Goal: Answer question/provide support: Share knowledge or assist other users

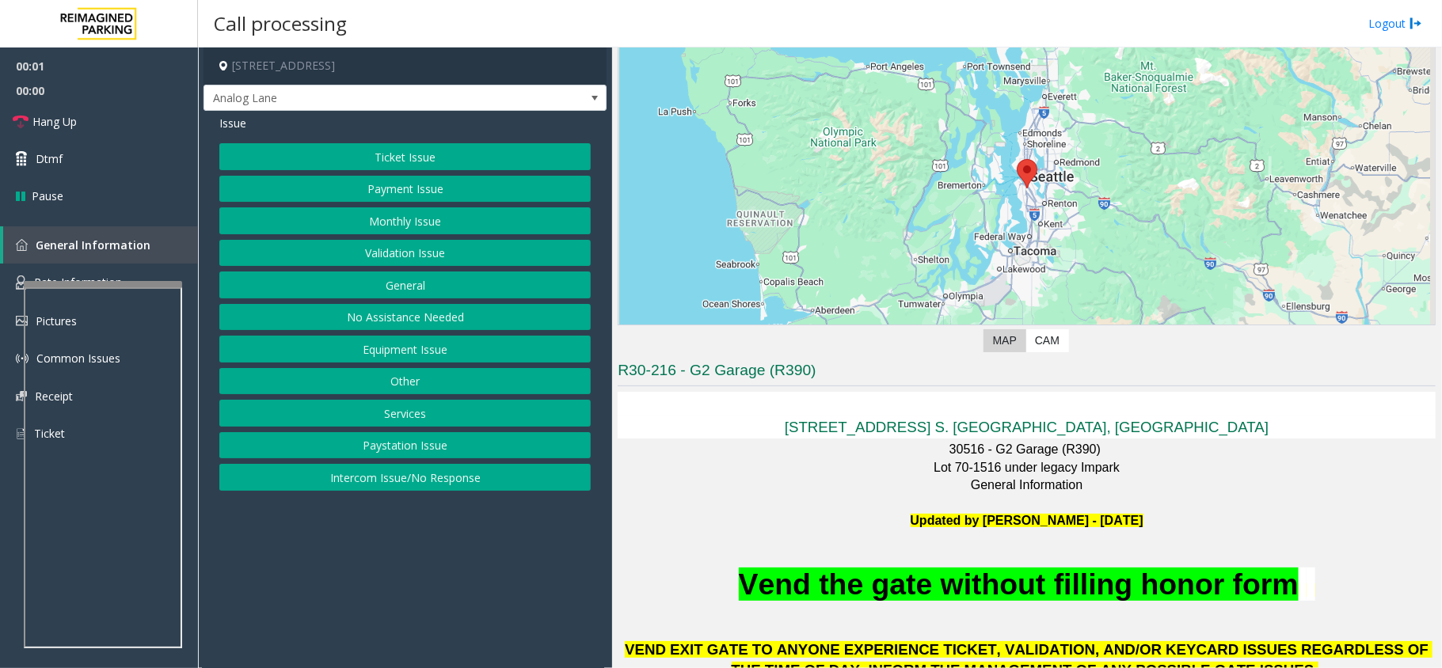
scroll to position [211, 0]
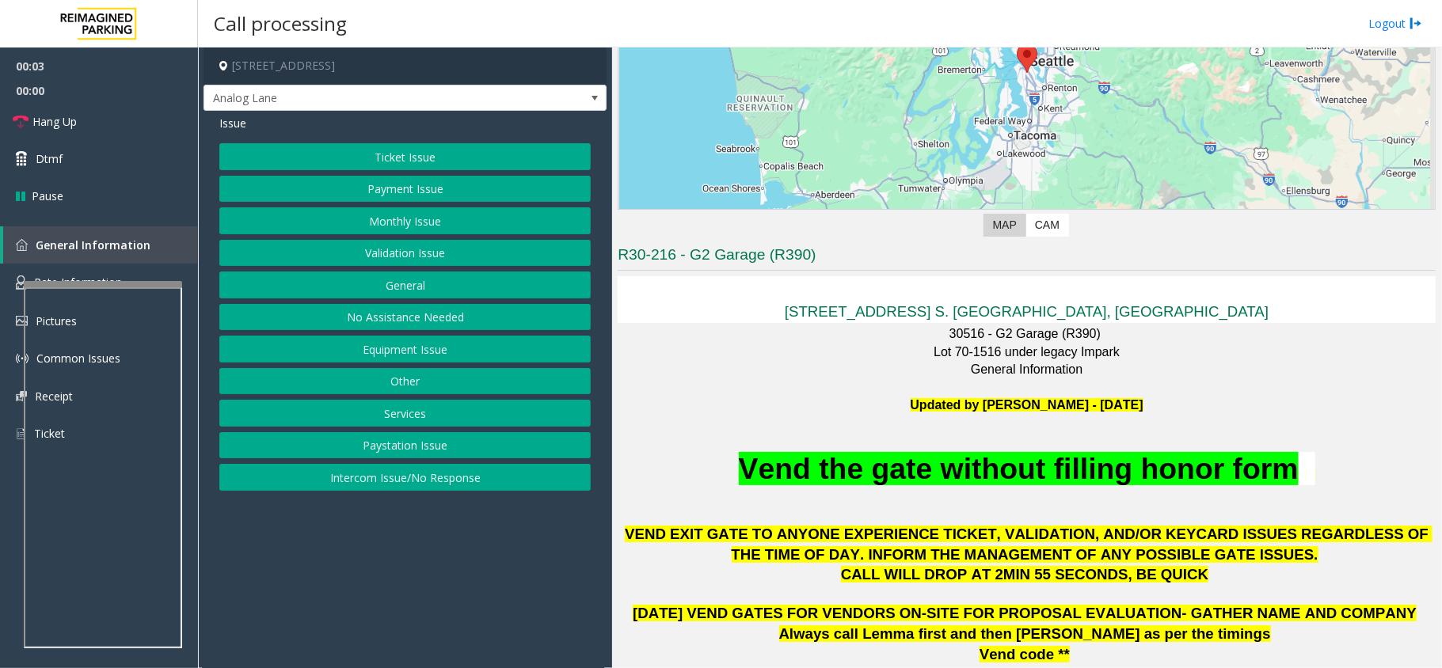
click at [409, 317] on button "No Assistance Needed" at bounding box center [404, 317] width 371 height 27
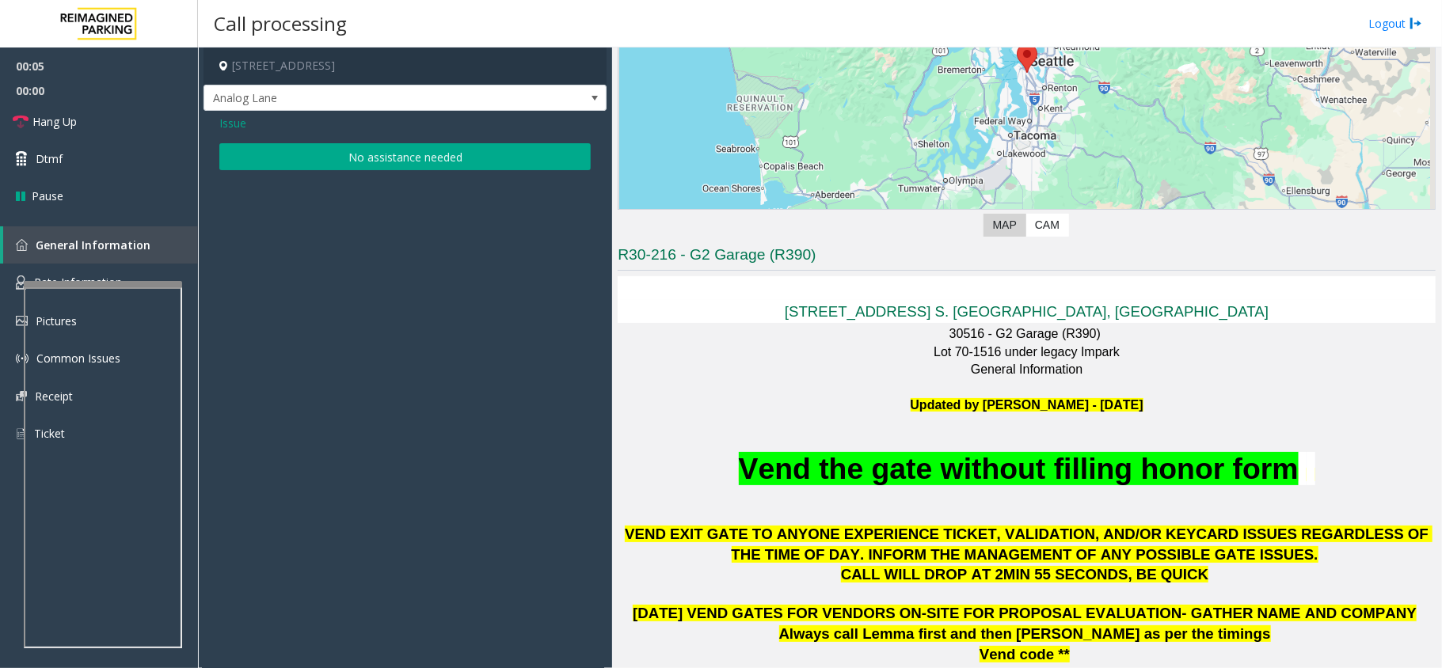
click at [238, 117] on span "Issue" at bounding box center [232, 123] width 27 height 17
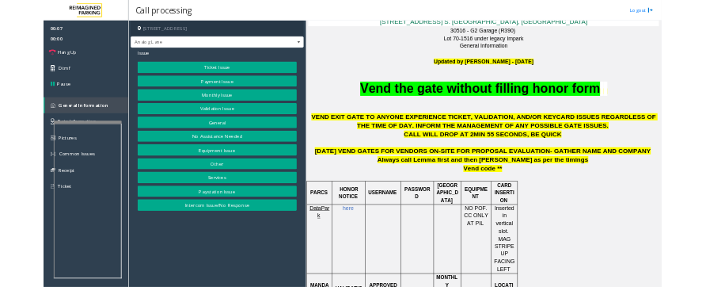
scroll to position [527, 0]
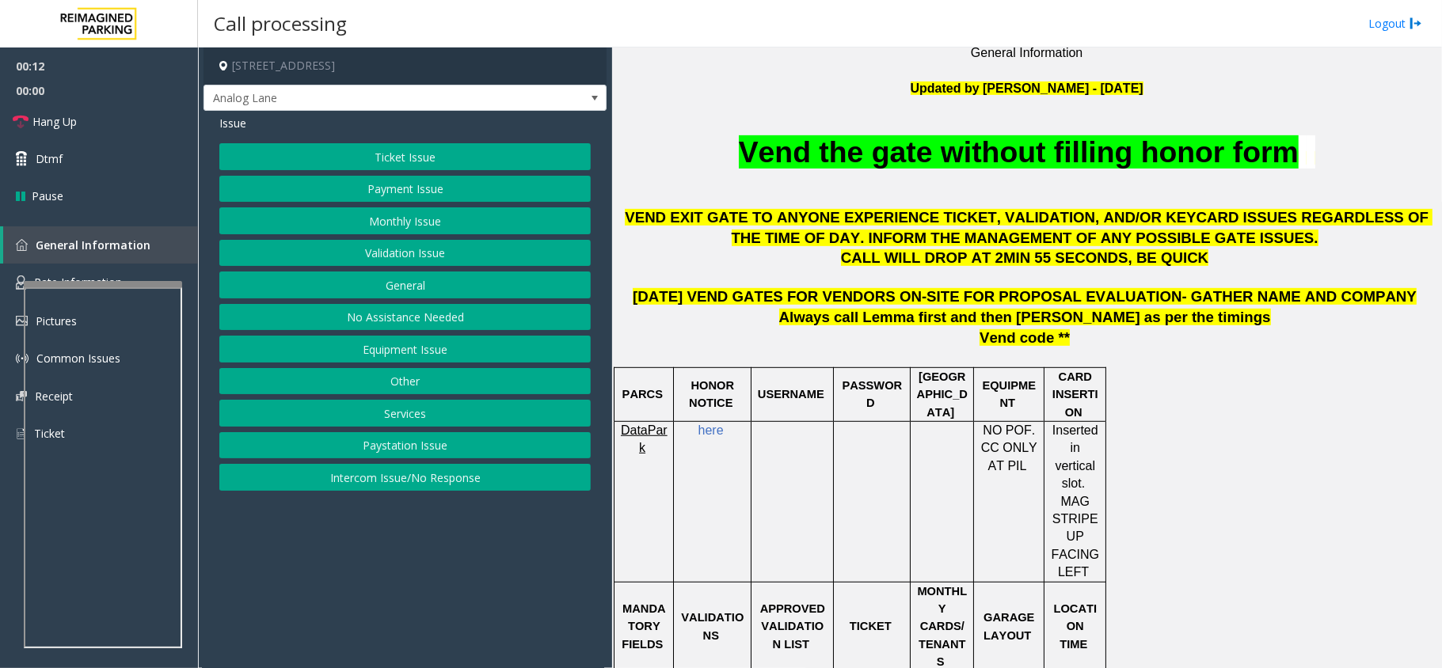
click at [402, 214] on button "Monthly Issue" at bounding box center [404, 221] width 371 height 27
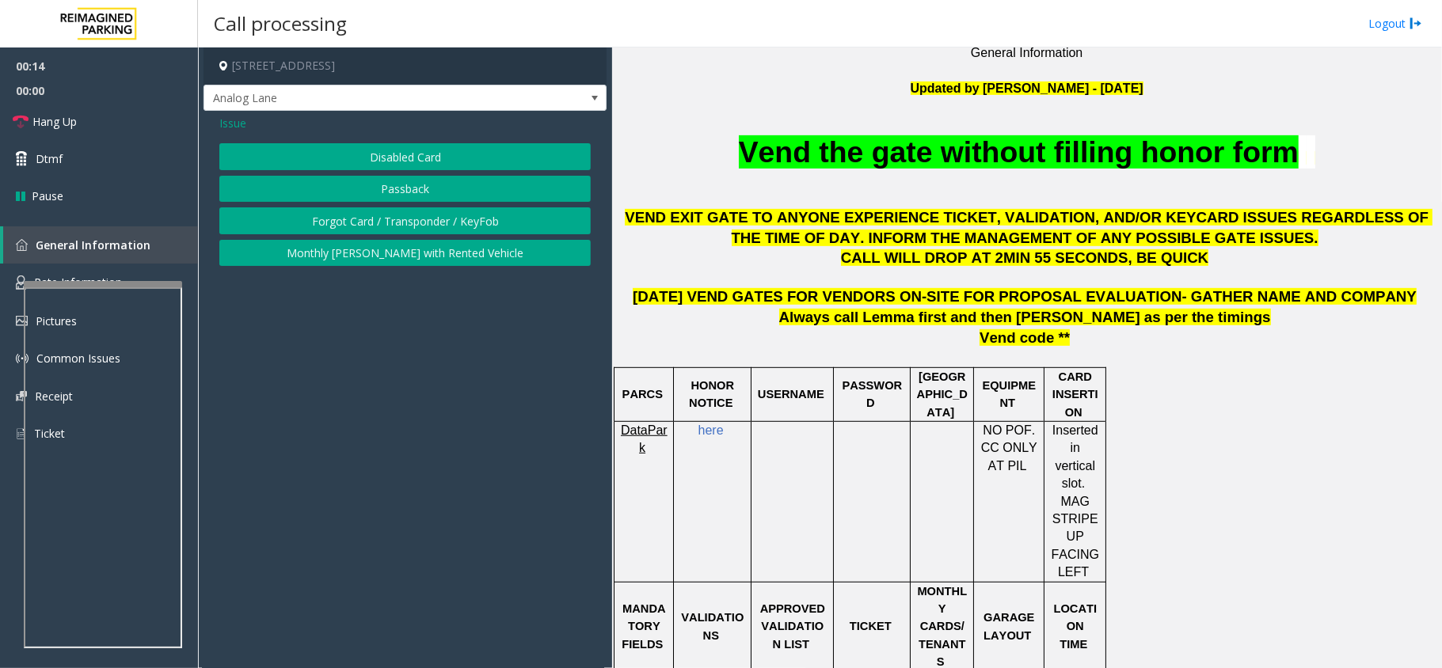
click at [445, 154] on button "Disabled Card" at bounding box center [404, 156] width 371 height 27
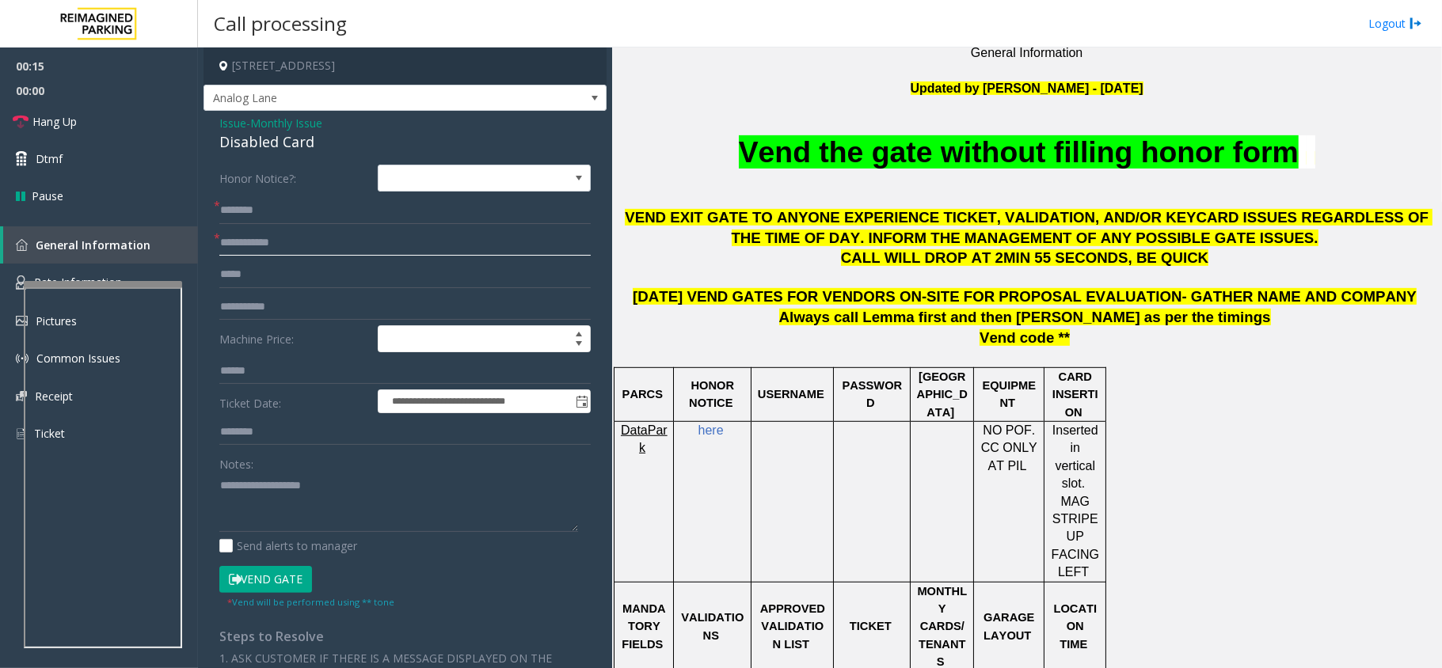
click at [314, 233] on input "text" at bounding box center [404, 243] width 371 height 27
type input "*****"
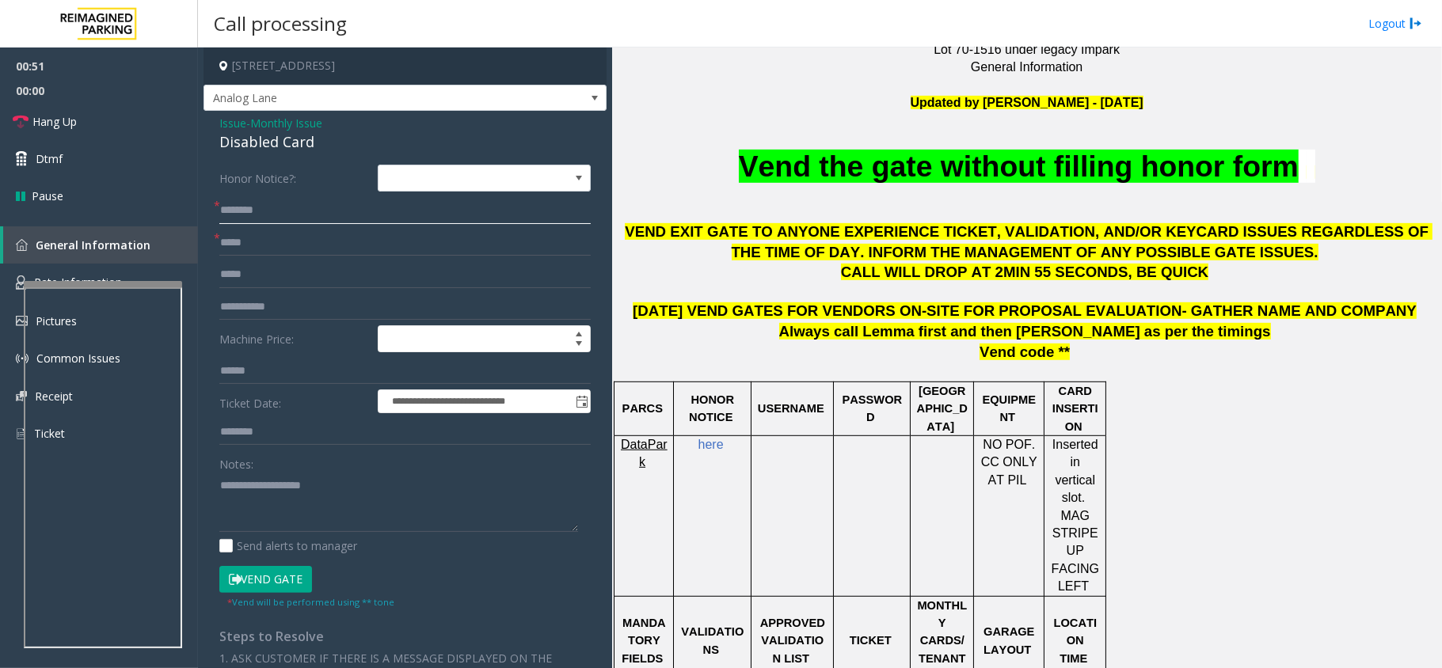
click at [272, 210] on input "text" at bounding box center [404, 210] width 371 height 27
type input "*******"
click at [299, 586] on button "Vend Gate" at bounding box center [265, 579] width 93 height 27
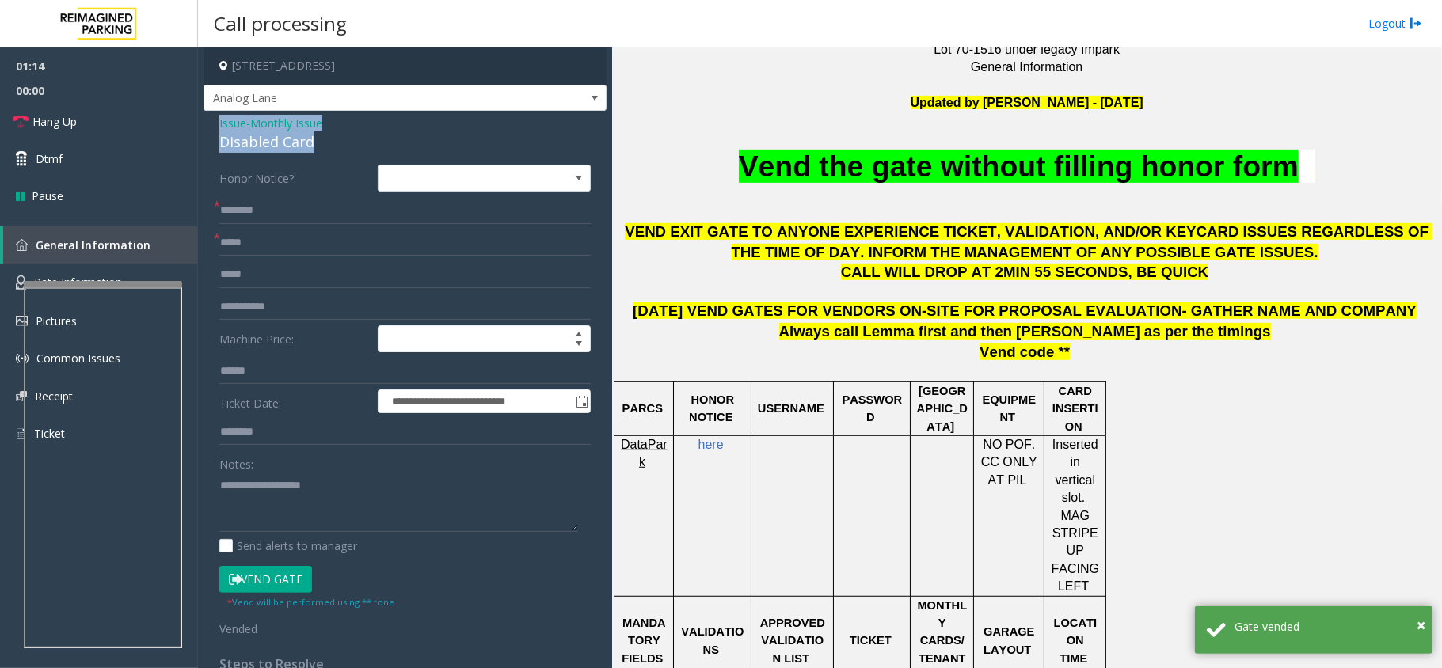
drag, startPoint x: 314, startPoint y: 141, endPoint x: 214, endPoint y: 118, distance: 102.4
click at [214, 118] on div "**********" at bounding box center [405, 569] width 403 height 916
click at [438, 512] on textarea at bounding box center [398, 502] width 359 height 59
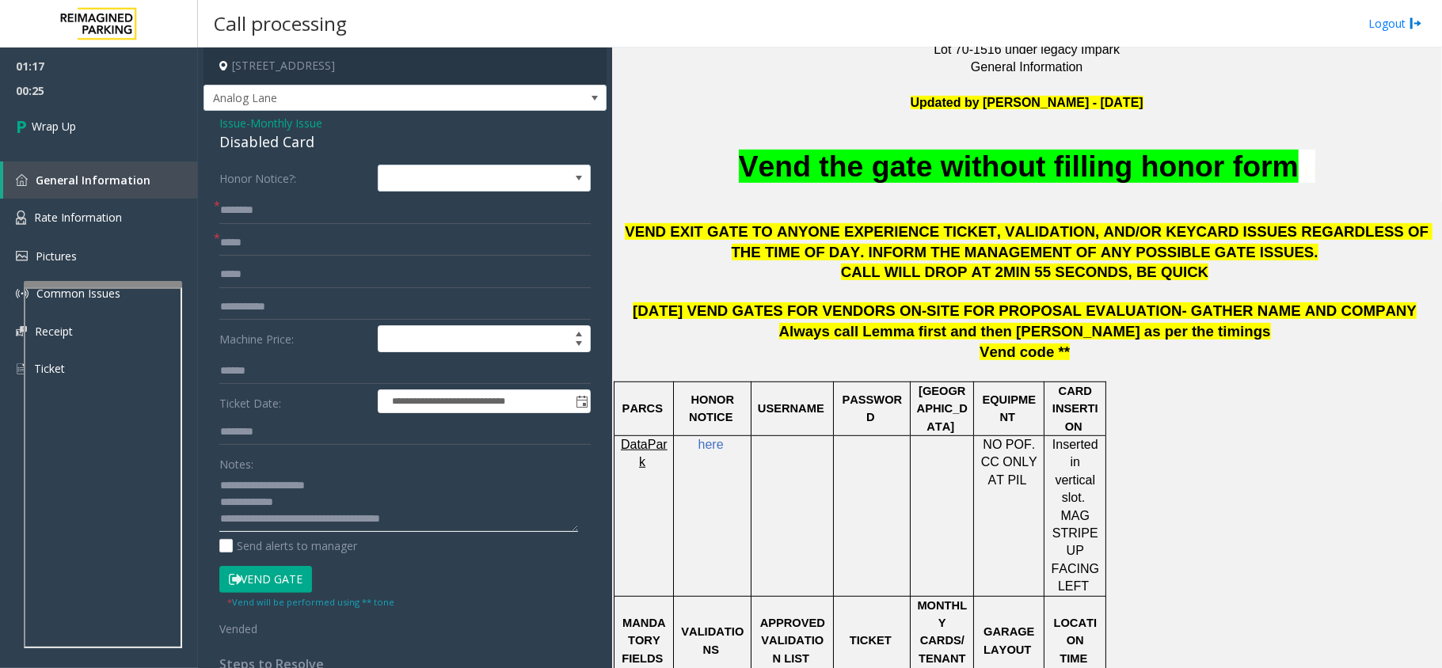
click at [306, 517] on textarea at bounding box center [398, 502] width 359 height 59
click at [404, 514] on textarea at bounding box center [398, 502] width 359 height 59
click at [401, 520] on textarea at bounding box center [398, 502] width 359 height 59
type textarea "**********"
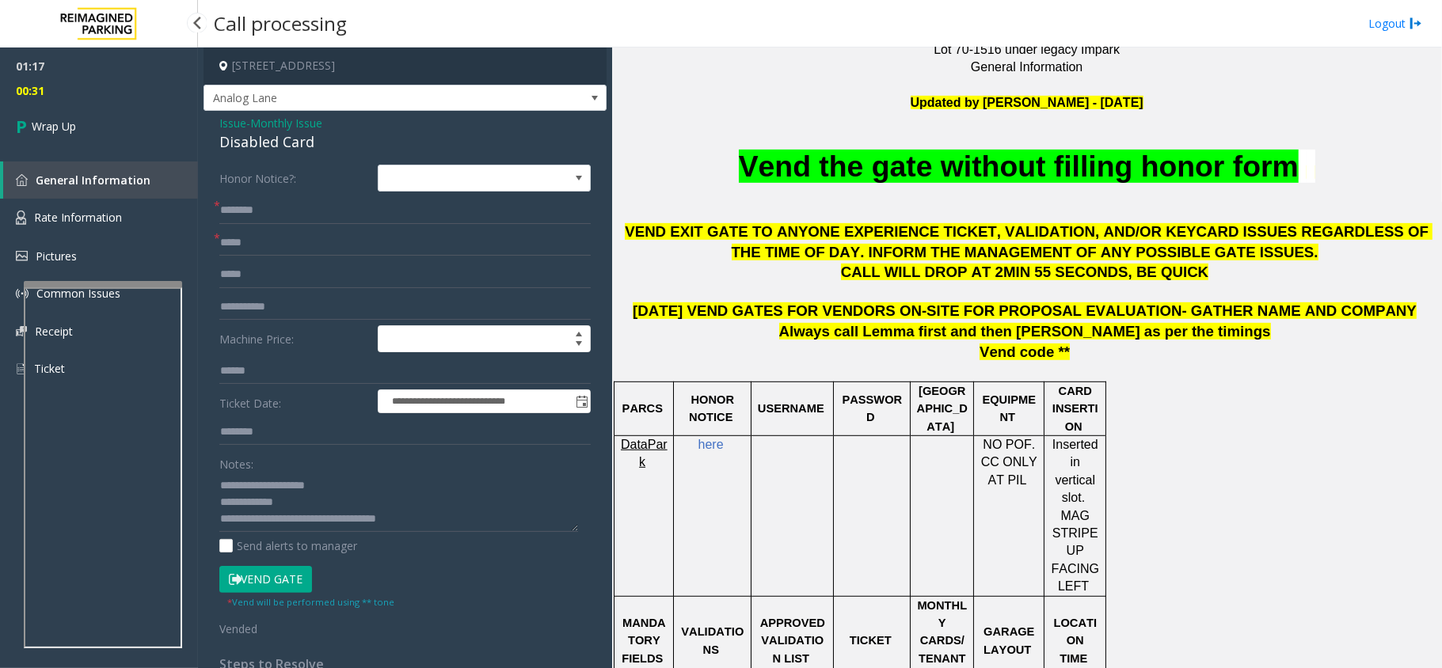
click at [54, 185] on span "General Information" at bounding box center [93, 180] width 115 height 15
click at [74, 114] on link "Wrap Up" at bounding box center [99, 126] width 198 height 47
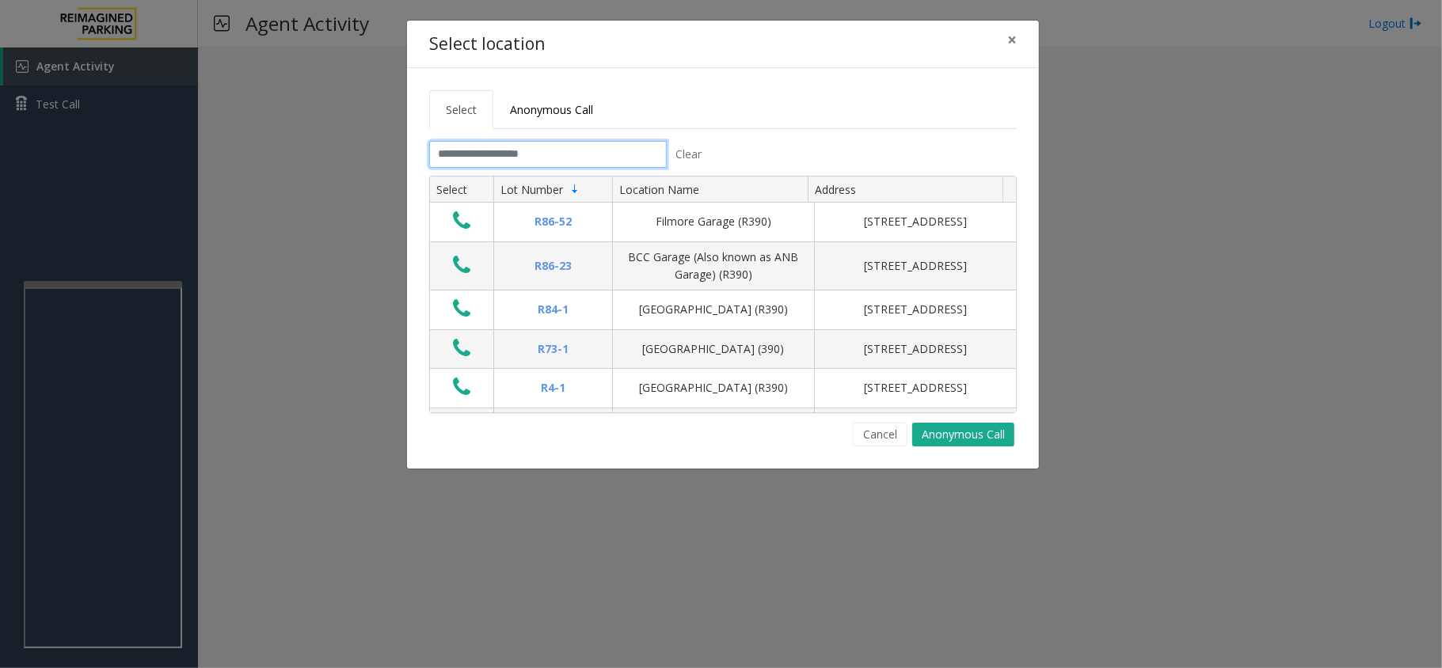
click at [499, 156] on input "text" at bounding box center [548, 154] width 238 height 27
click at [879, 438] on button "Cancel" at bounding box center [880, 435] width 55 height 24
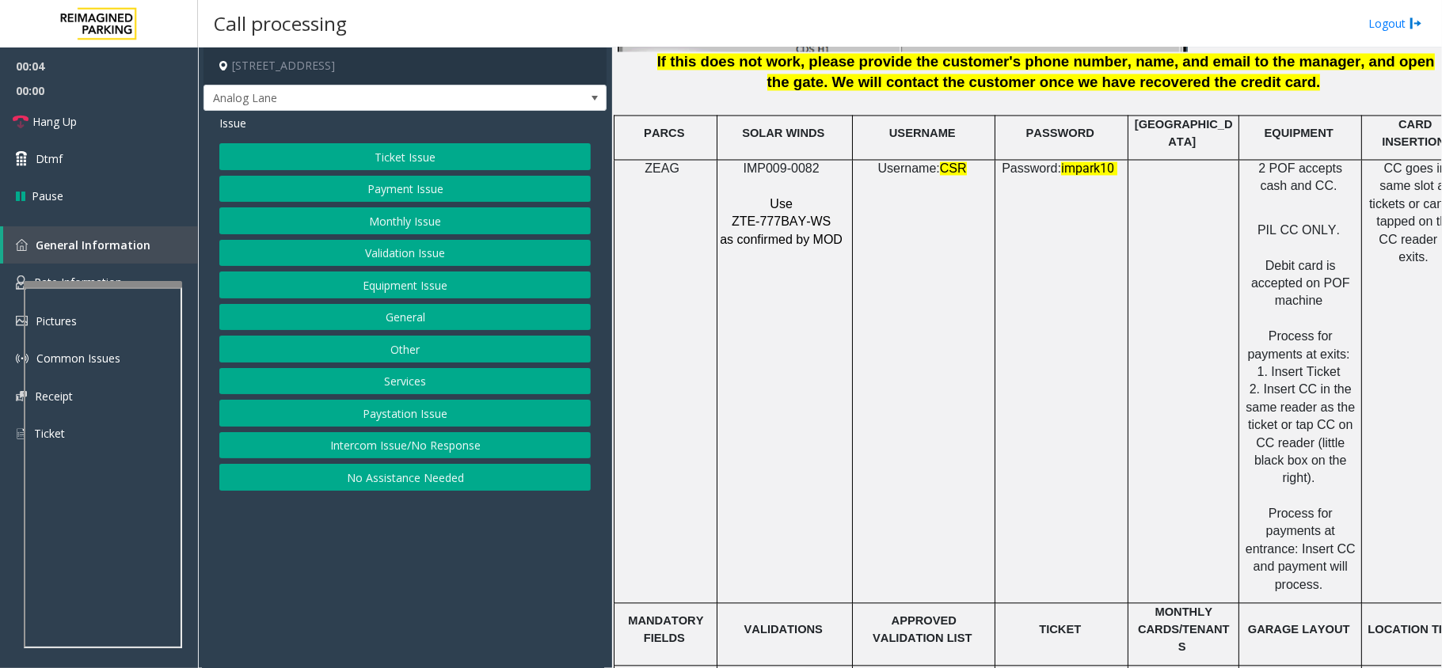
scroll to position [2006, 0]
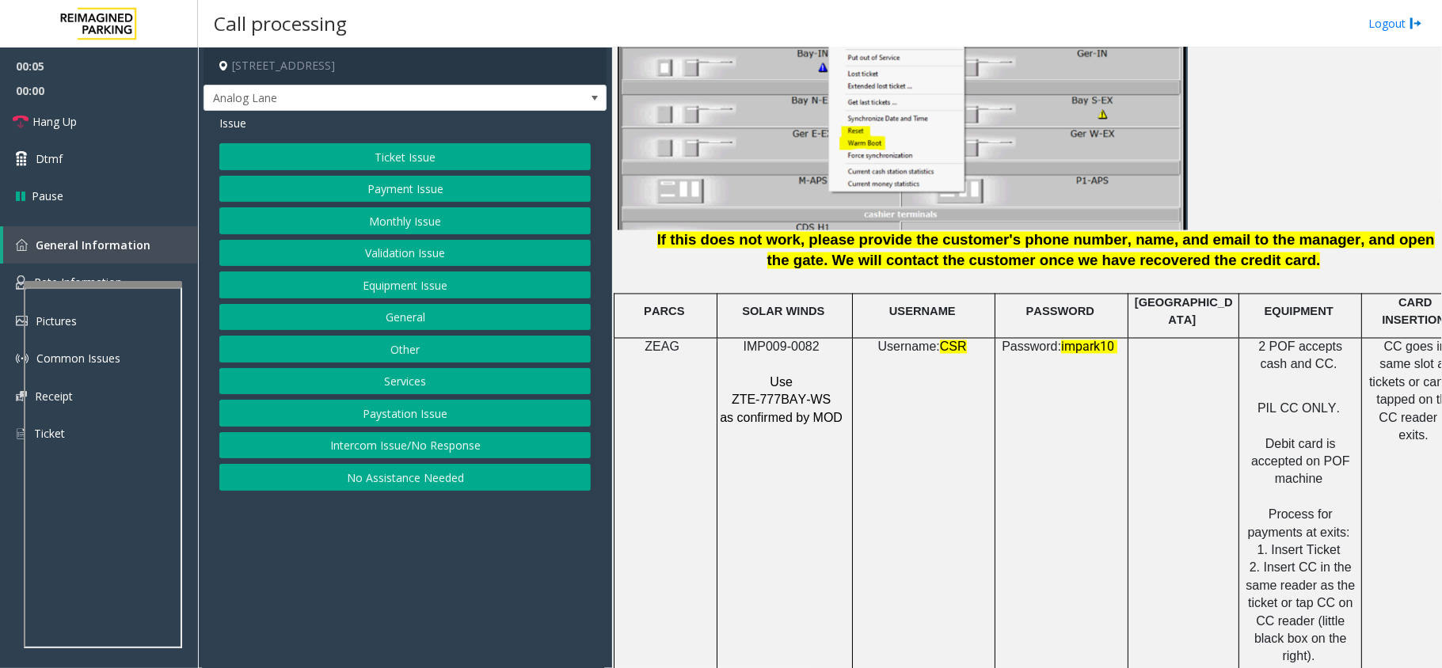
click at [802, 394] on span "ZTE-777BAY-WS" at bounding box center [781, 400] width 99 height 13
click at [410, 453] on button "Intercom Issue/No Response" at bounding box center [404, 445] width 371 height 27
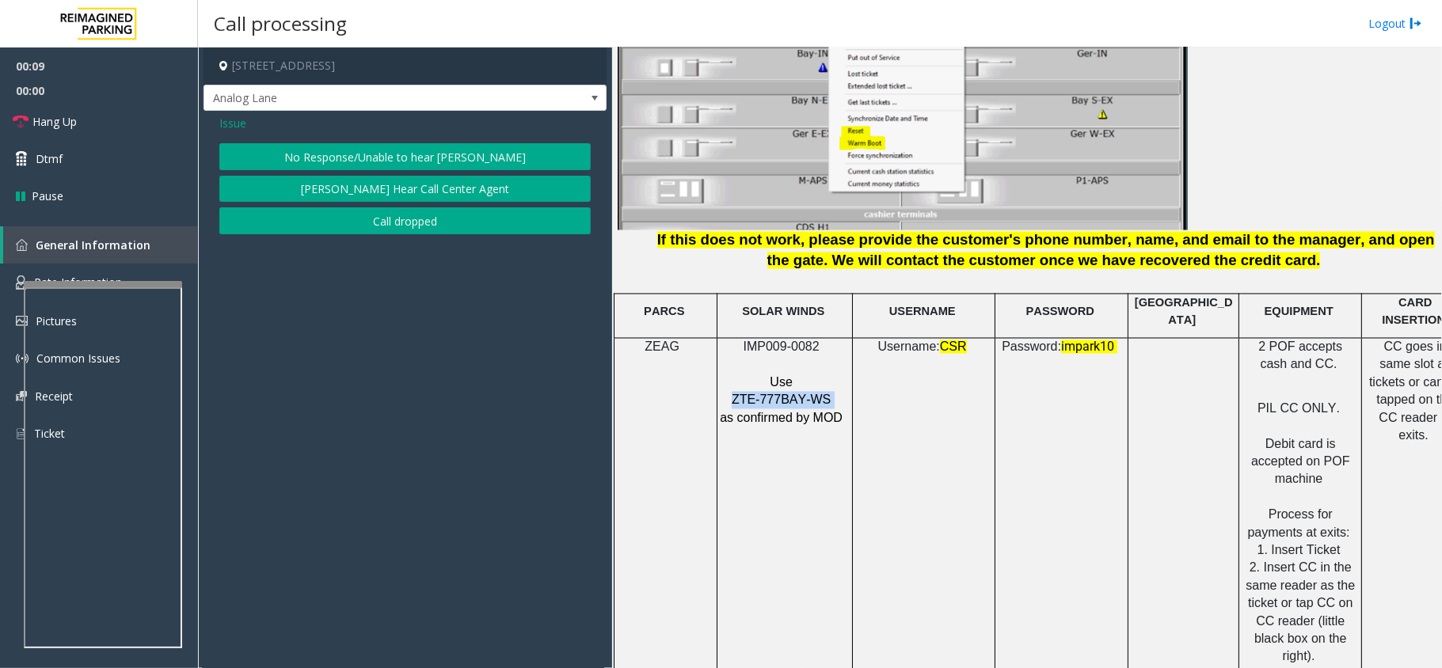
click at [413, 158] on button "No Response/Unable to hear [PERSON_NAME]" at bounding box center [404, 156] width 371 height 27
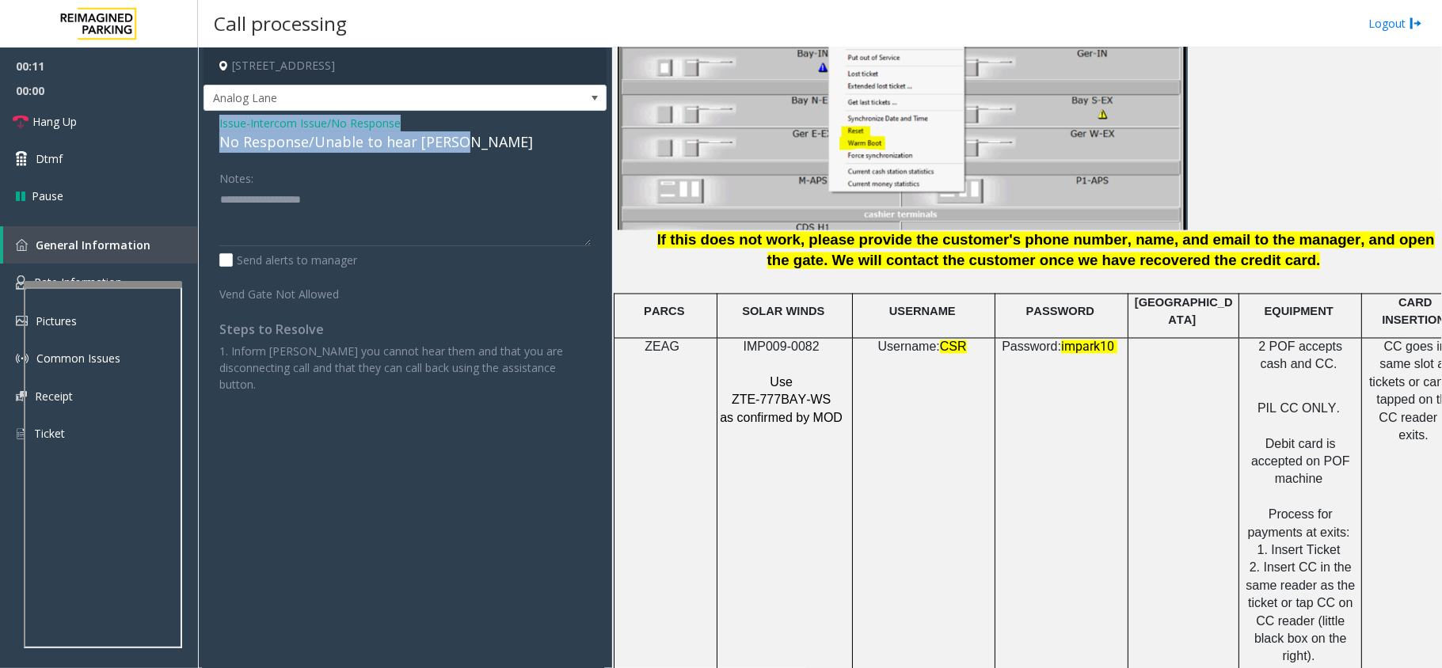
drag, startPoint x: 476, startPoint y: 144, endPoint x: 211, endPoint y: 125, distance: 266.0
click at [211, 125] on div "Issue - Intercom Issue/No Response No Response/Unable to hear [PERSON_NAME] Not…" at bounding box center [405, 260] width 403 height 298
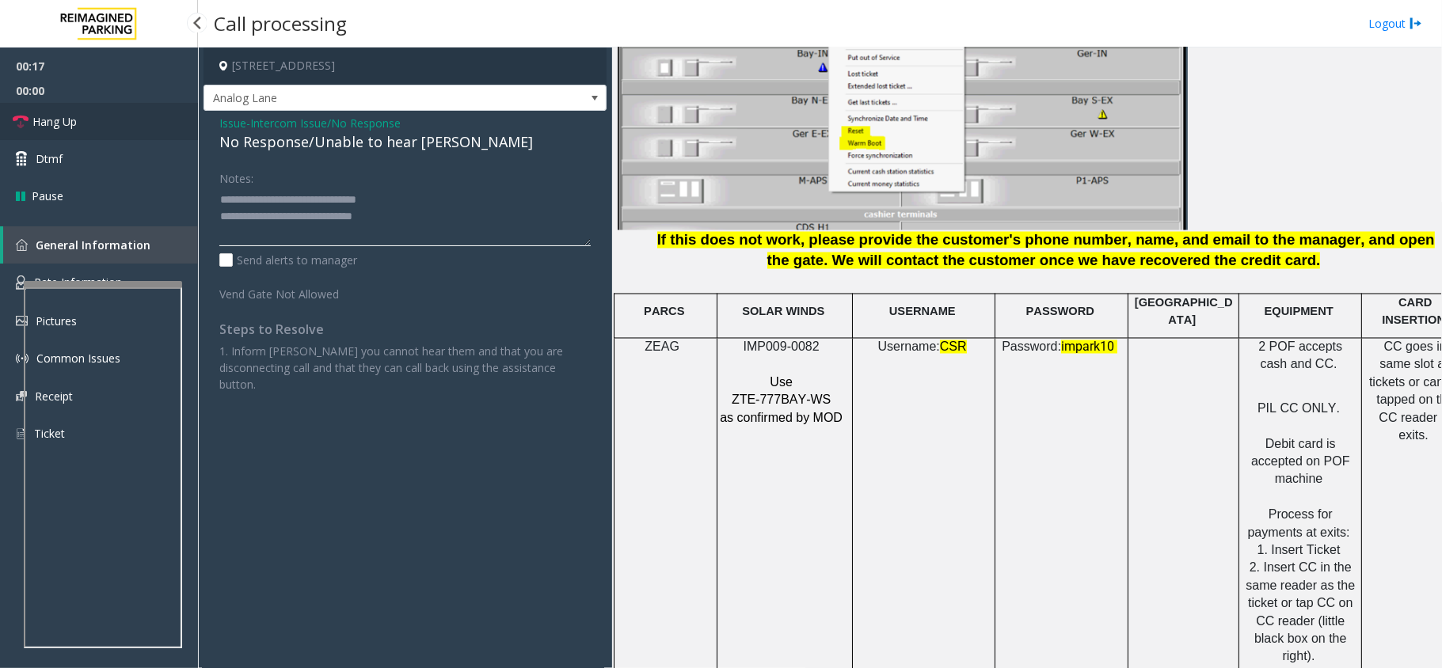
type textarea "**********"
click at [100, 114] on link "Hang Up" at bounding box center [99, 121] width 198 height 37
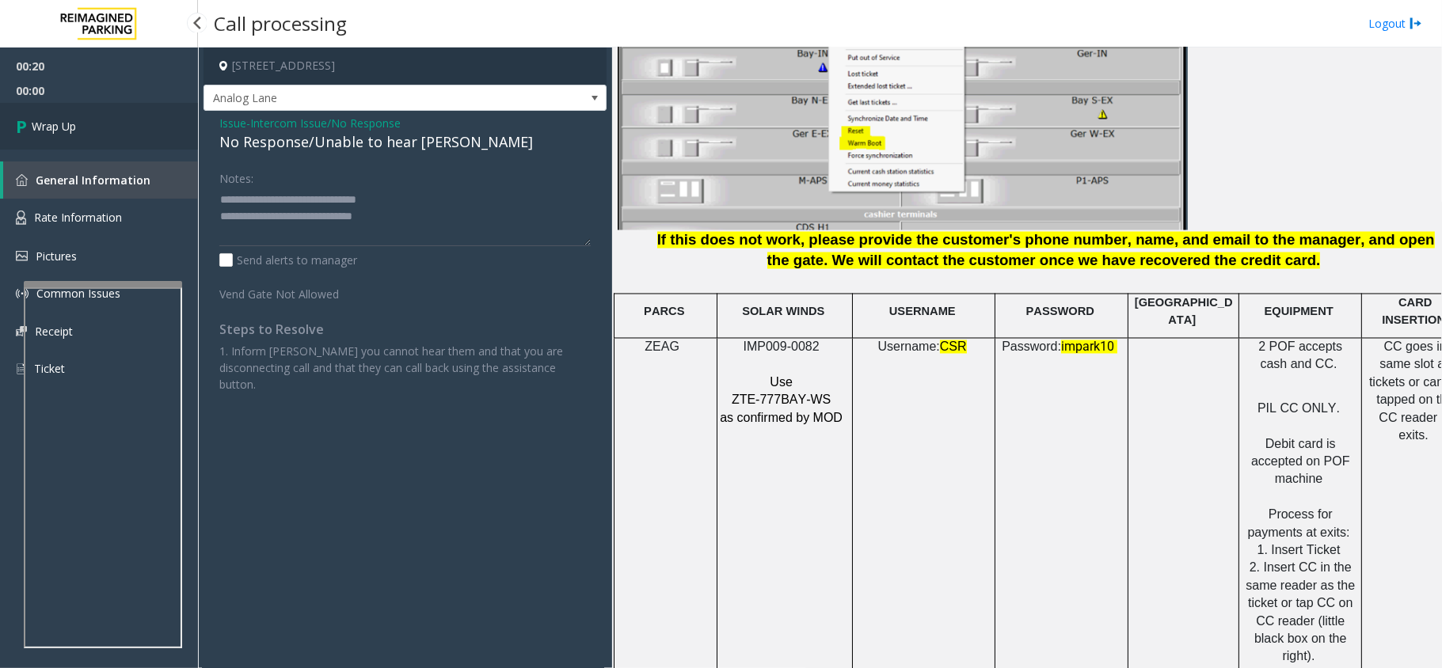
click at [100, 114] on link "Wrap Up" at bounding box center [99, 126] width 198 height 47
